Goal: Information Seeking & Learning: Check status

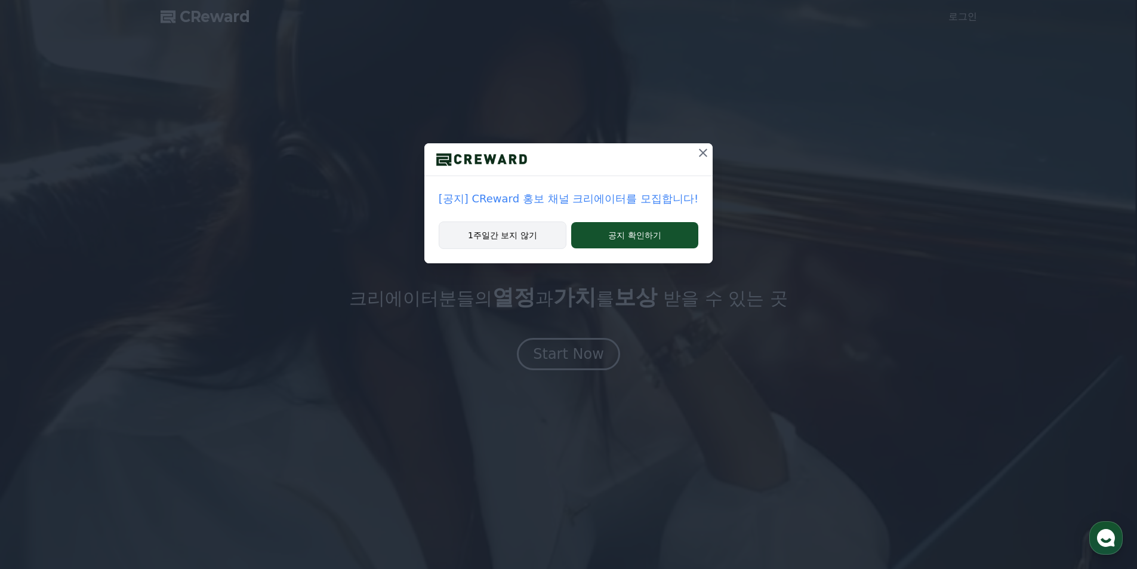
click at [508, 239] on button "1주일간 보지 않기" at bounding box center [503, 234] width 128 height 27
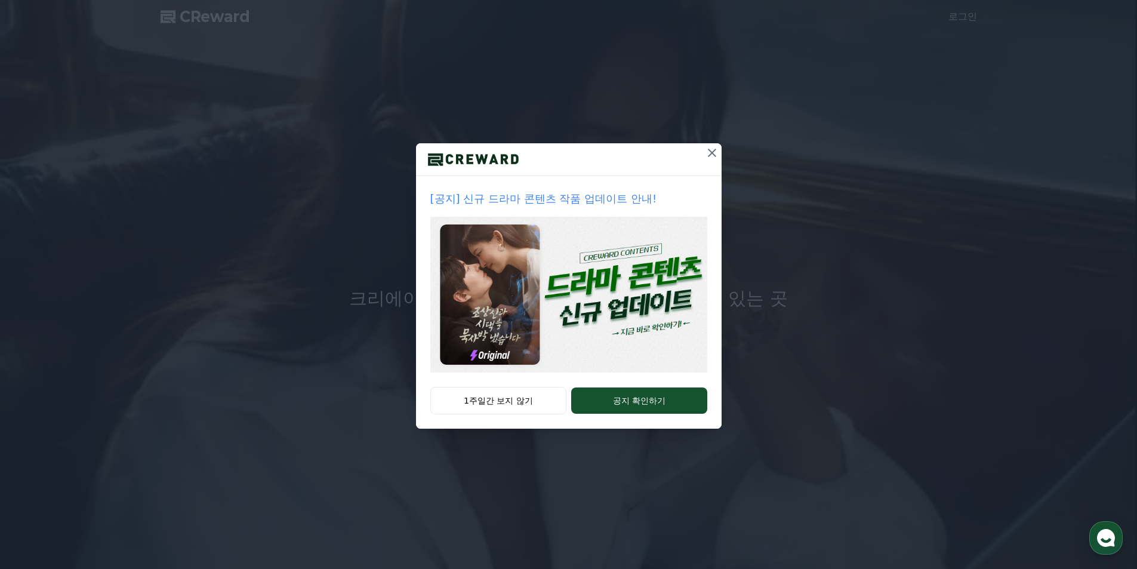
drag, startPoint x: 521, startPoint y: 400, endPoint x: 538, endPoint y: 398, distance: 17.4
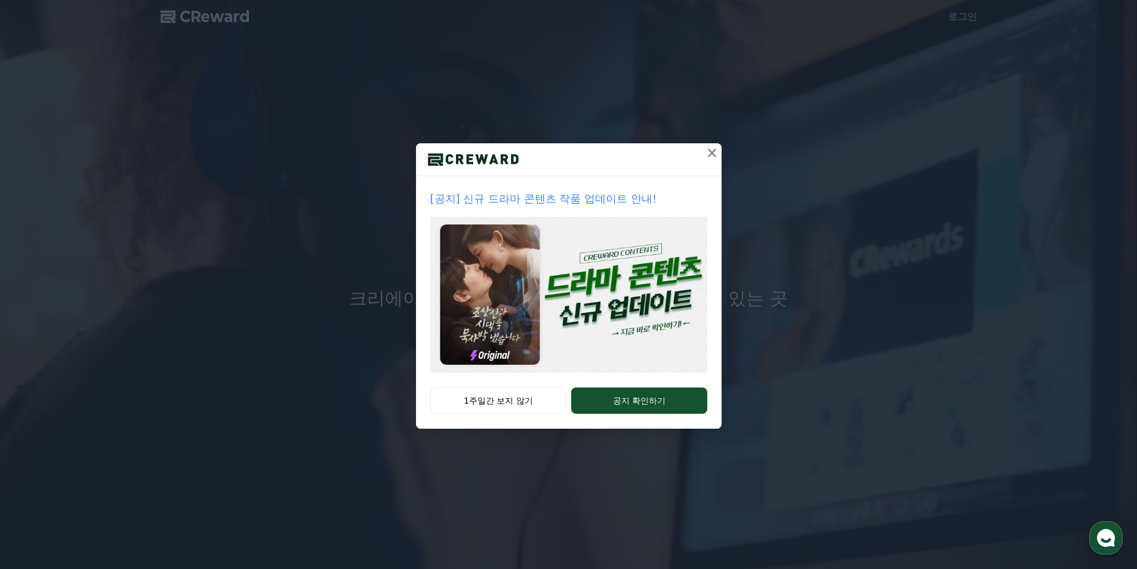
click at [521, 401] on button "1주일간 보지 않기" at bounding box center [498, 400] width 137 height 27
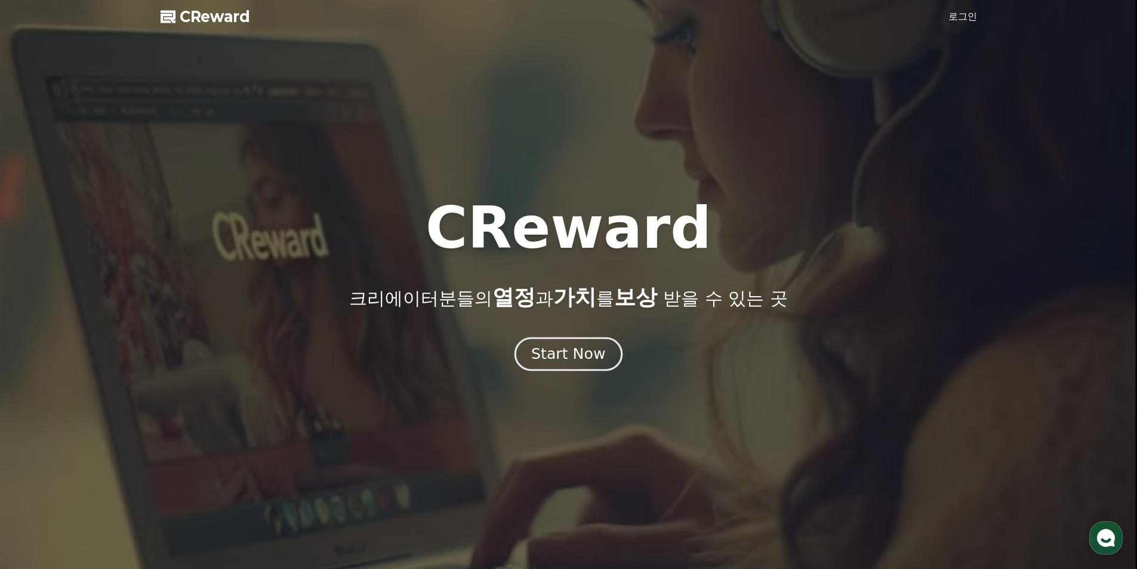
click at [597, 359] on div "Start Now" at bounding box center [568, 354] width 74 height 20
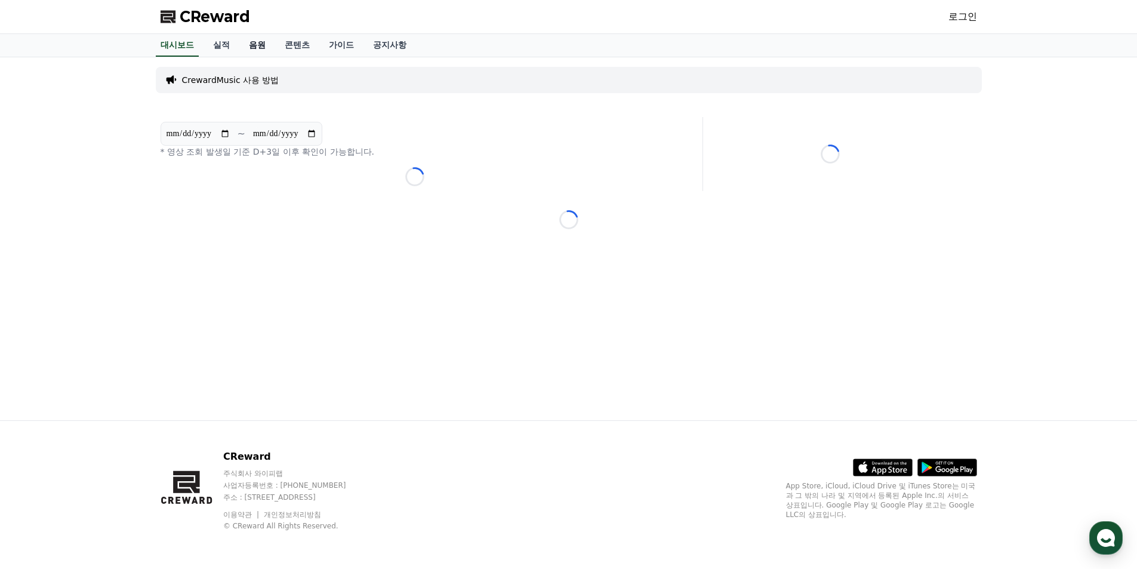
click at [254, 38] on link "음원" at bounding box center [257, 45] width 36 height 23
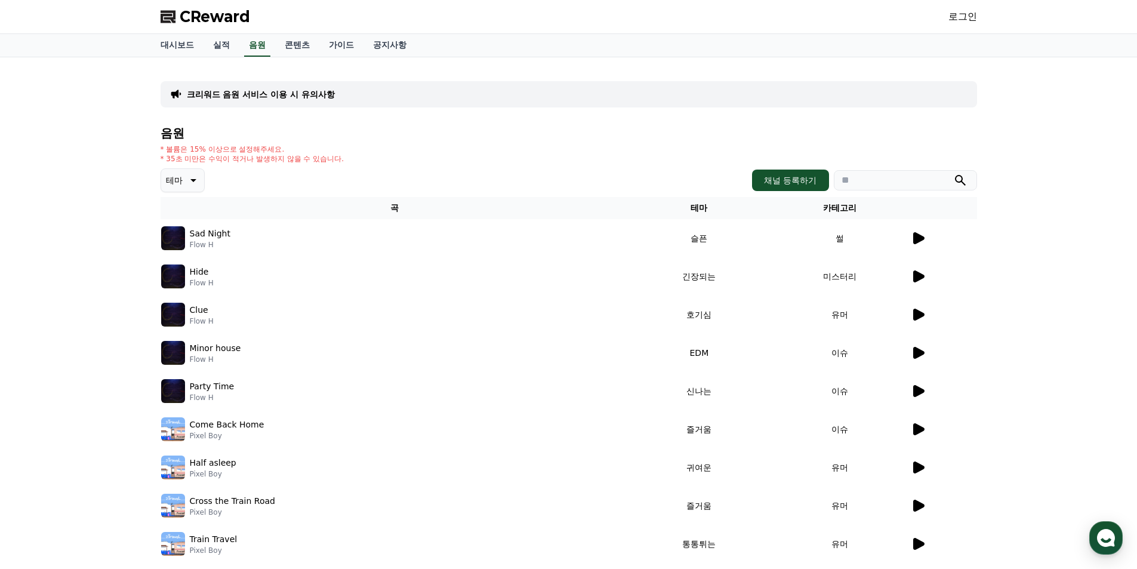
click at [921, 237] on icon at bounding box center [918, 238] width 11 height 12
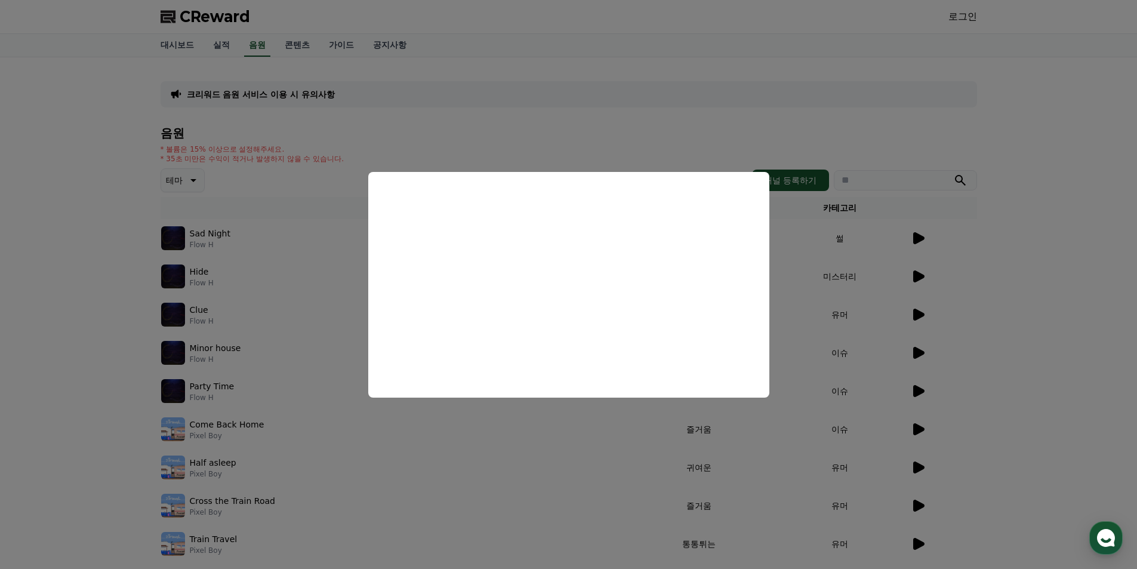
click at [1039, 224] on button "close modal" at bounding box center [568, 284] width 1137 height 569
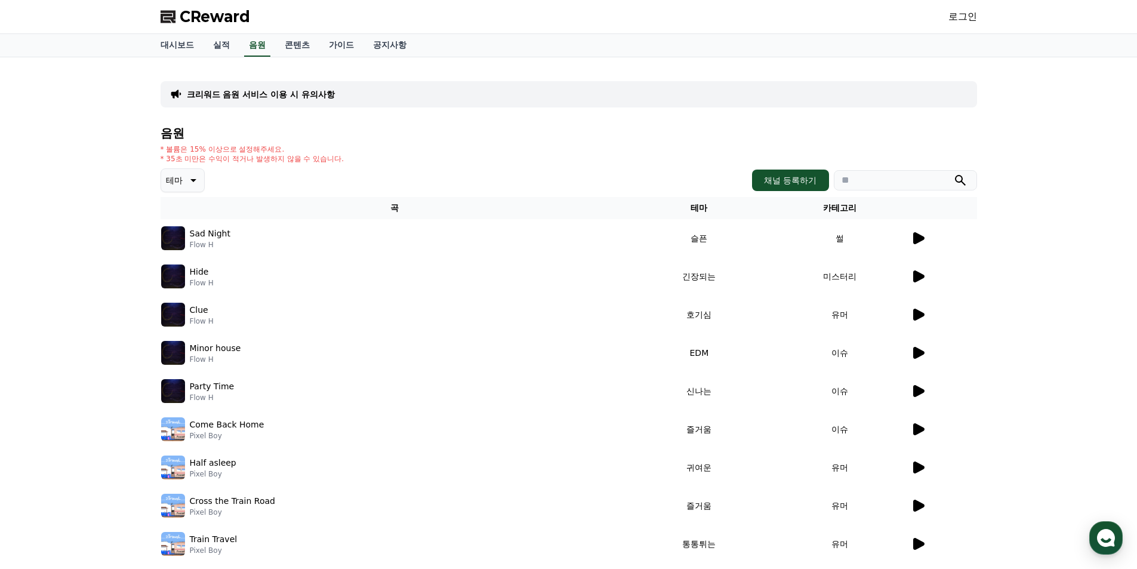
click at [910, 280] on td at bounding box center [943, 276] width 67 height 38
click at [924, 275] on div at bounding box center [943, 276] width 66 height 14
click at [215, 49] on link "실적" at bounding box center [221, 45] width 36 height 23
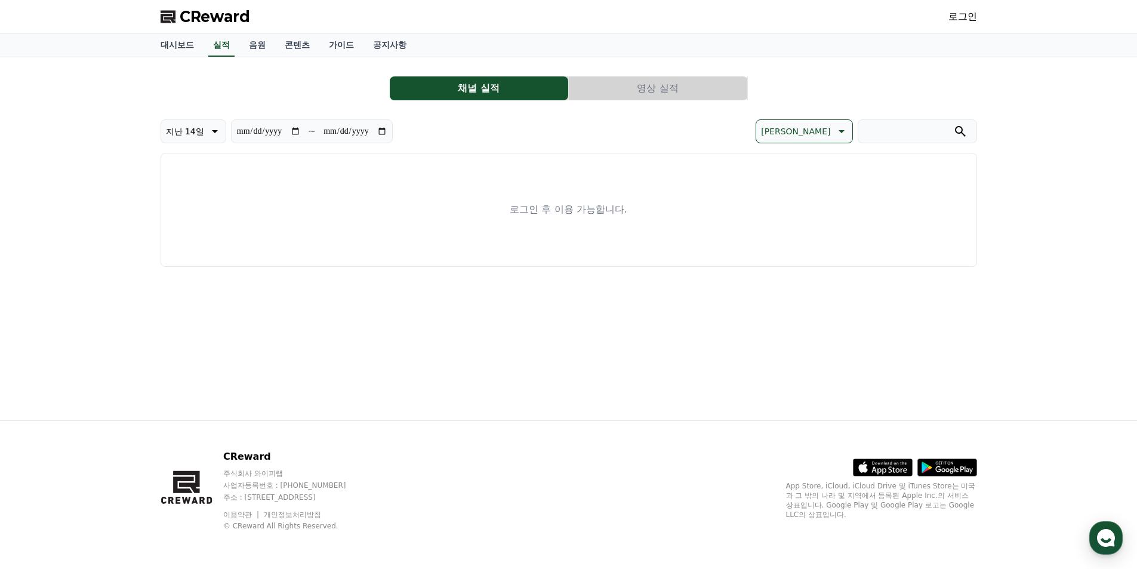
click at [642, 82] on button "영상 실적" at bounding box center [658, 88] width 178 height 24
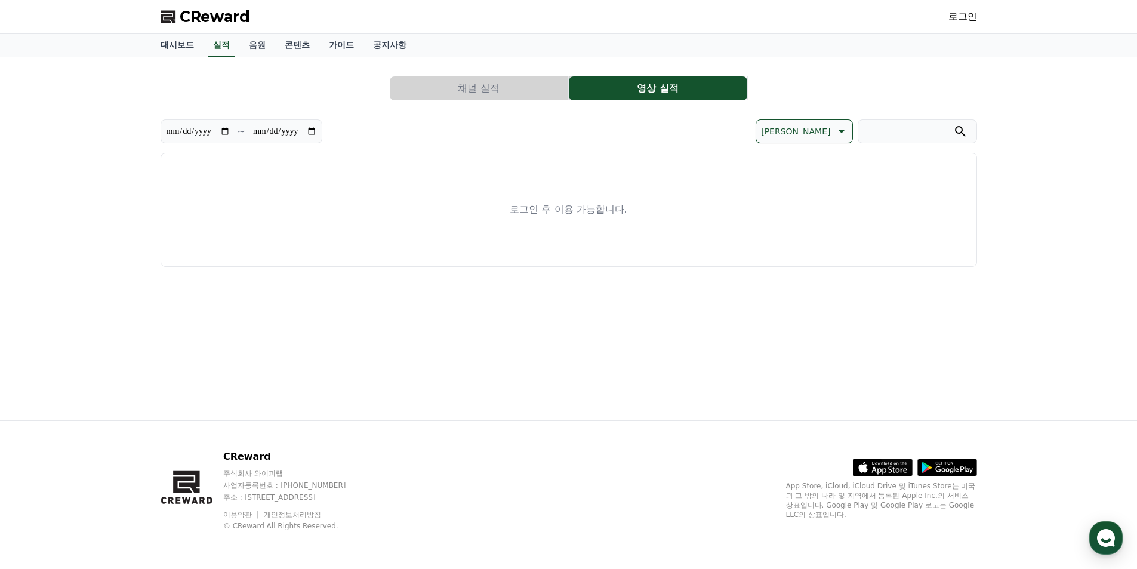
click at [567, 89] on button "채널 실적" at bounding box center [479, 88] width 178 height 24
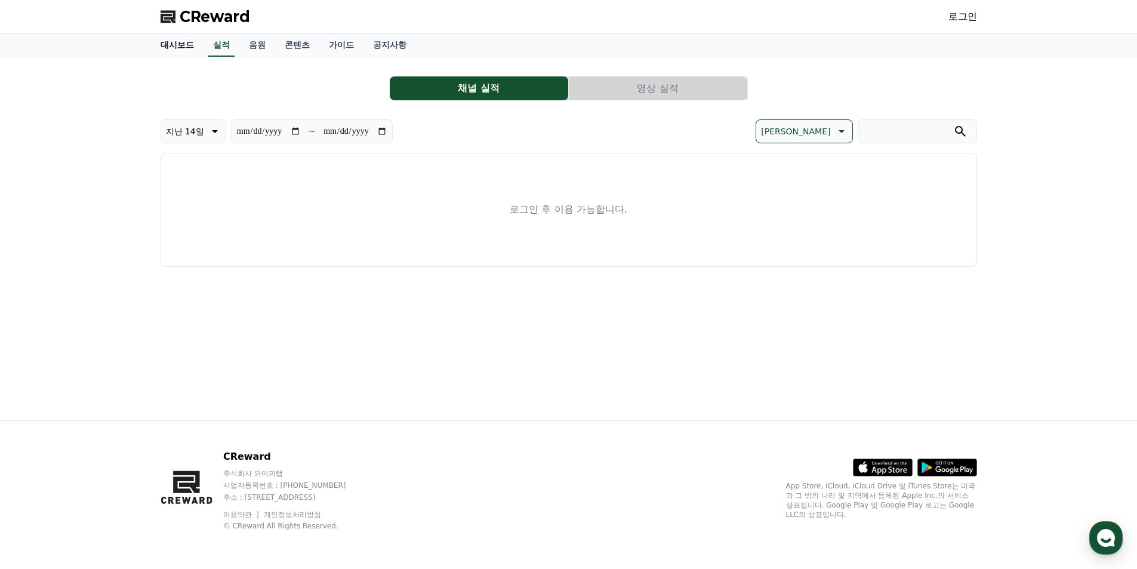
click at [166, 36] on link "대시보드" at bounding box center [177, 45] width 53 height 23
